Goal: Use online tool/utility: Utilize a website feature to perform a specific function

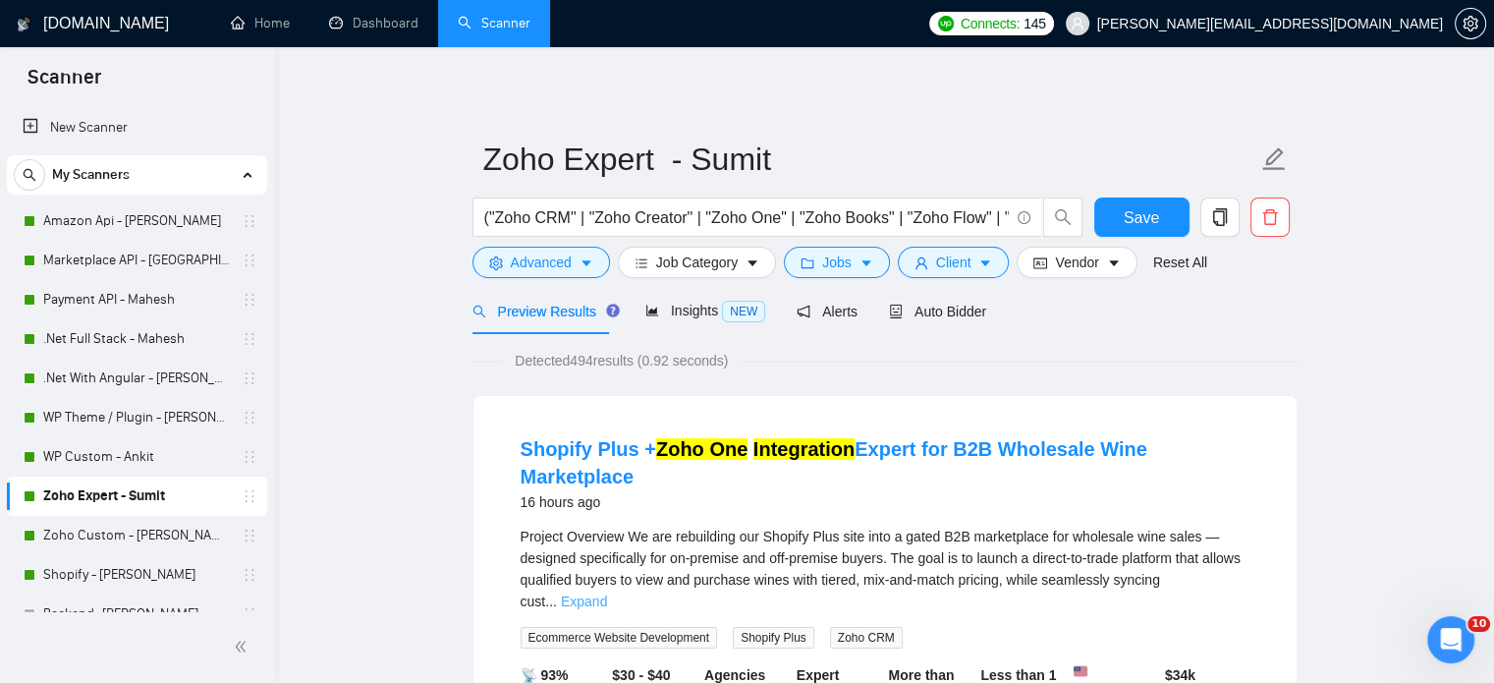
click at [607, 593] on link "Expand" at bounding box center [584, 601] width 46 height 16
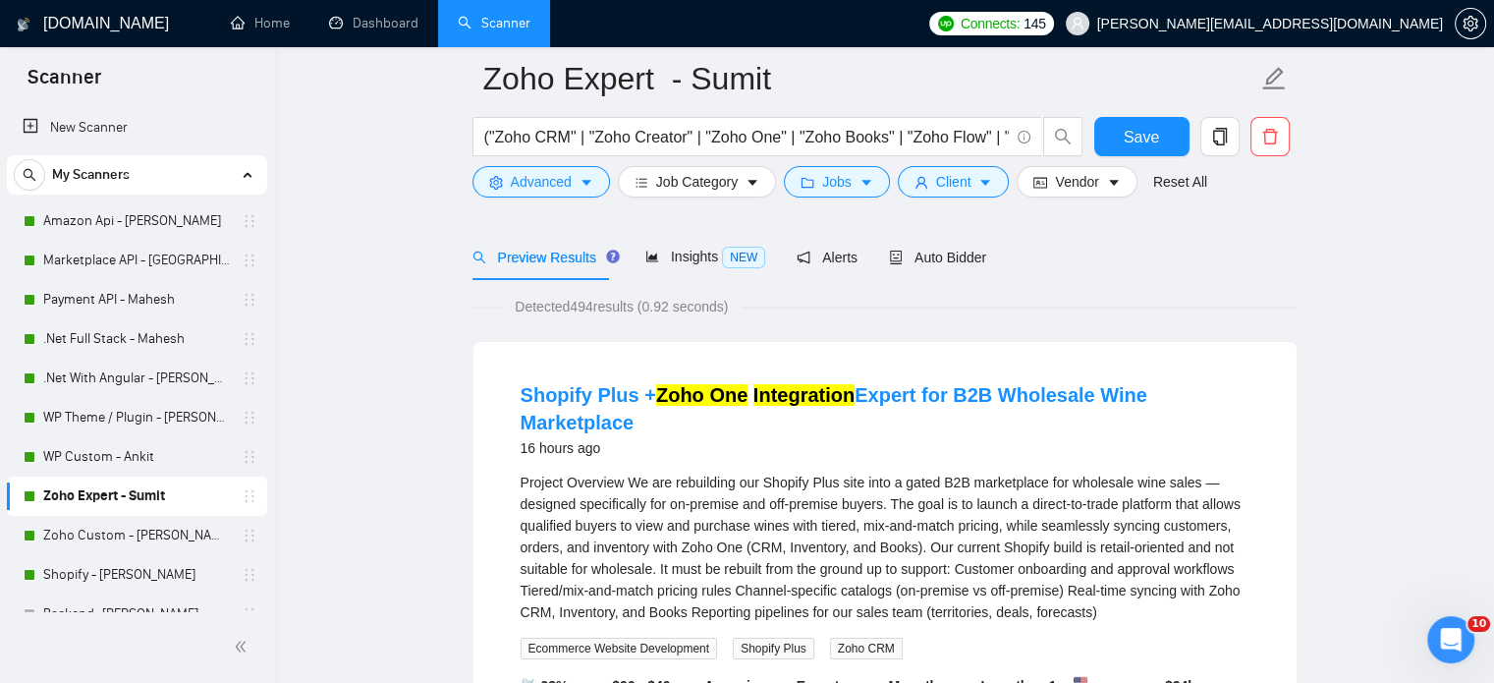
scroll to position [98, 0]
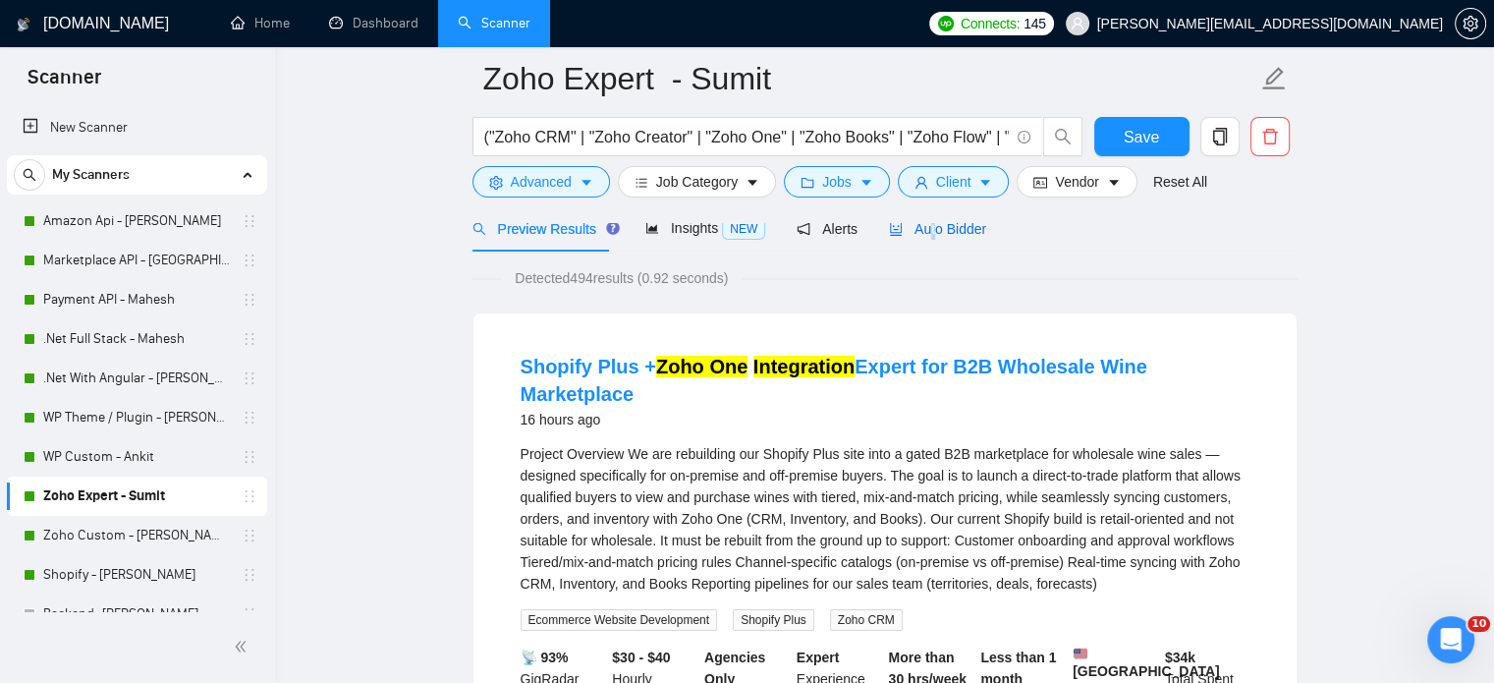
click at [926, 227] on span "Auto Bidder" at bounding box center [937, 229] width 97 height 16
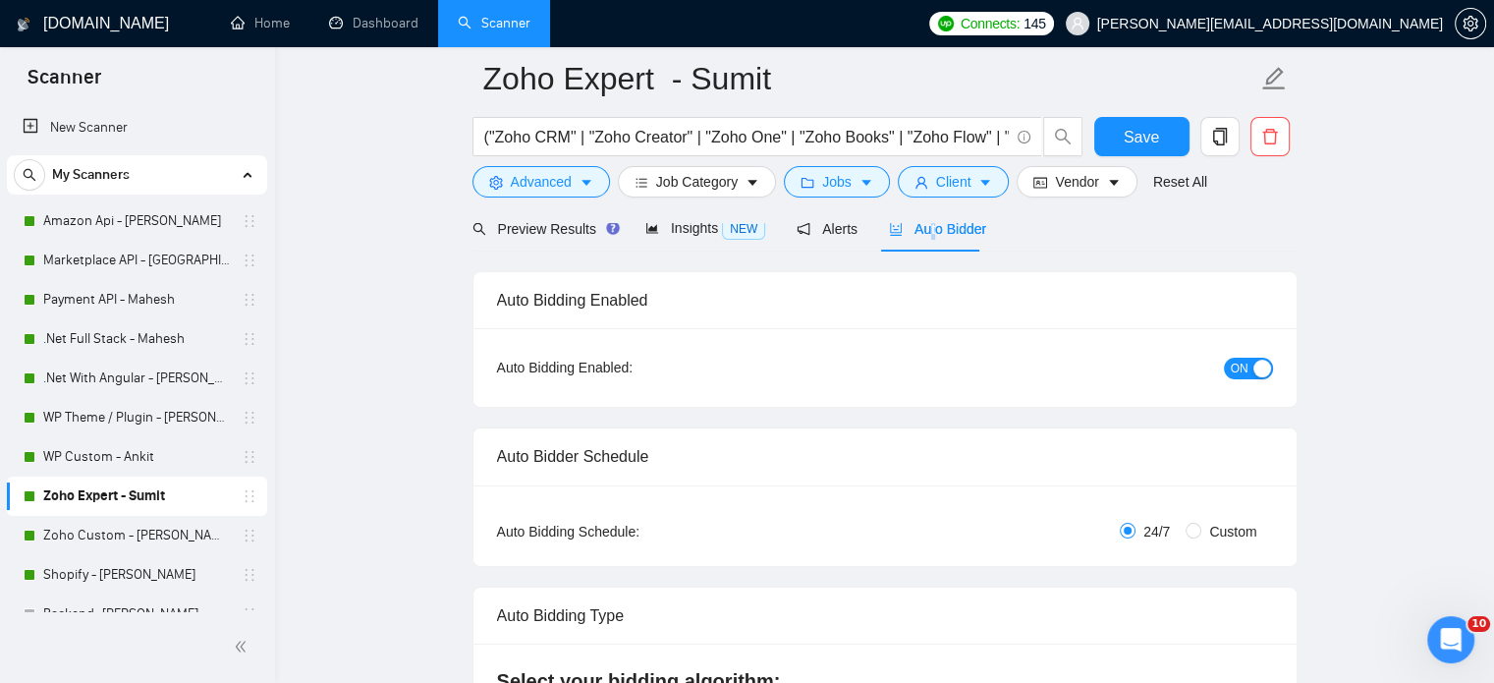
radio input "false"
radio input "true"
